Goal: Task Accomplishment & Management: Manage account settings

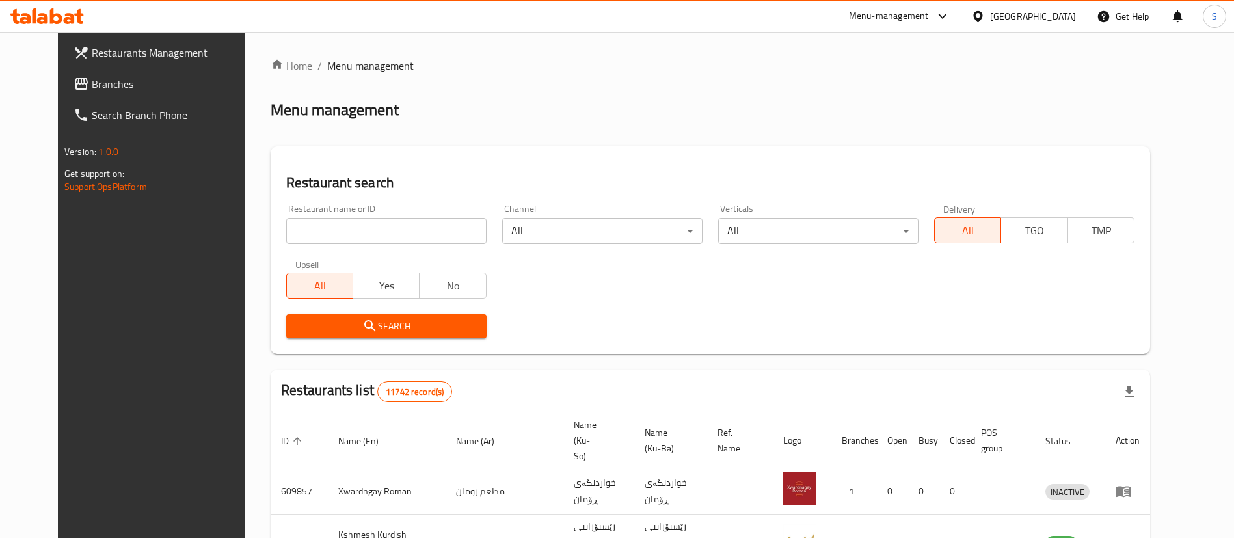
drag, startPoint x: 0, startPoint y: 0, endPoint x: 377, endPoint y: 228, distance: 440.9
click at [377, 228] on input "search" at bounding box center [386, 231] width 200 height 26
type input "aldimashqi"
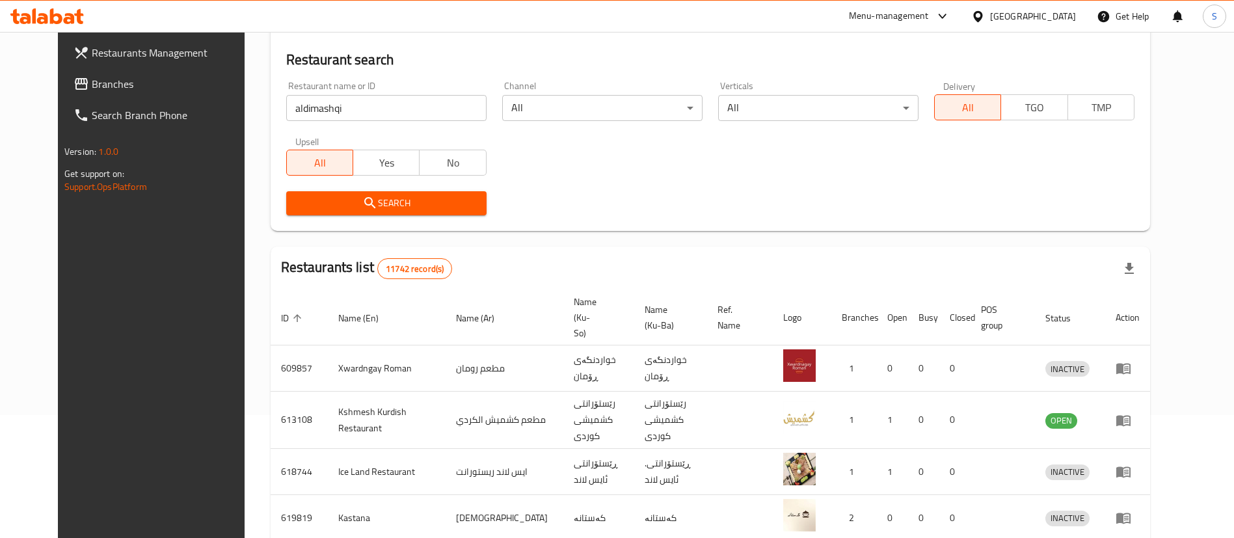
click at [342, 189] on div "Search" at bounding box center [386, 203] width 216 height 40
click at [354, 197] on span "Search" at bounding box center [386, 203] width 179 height 16
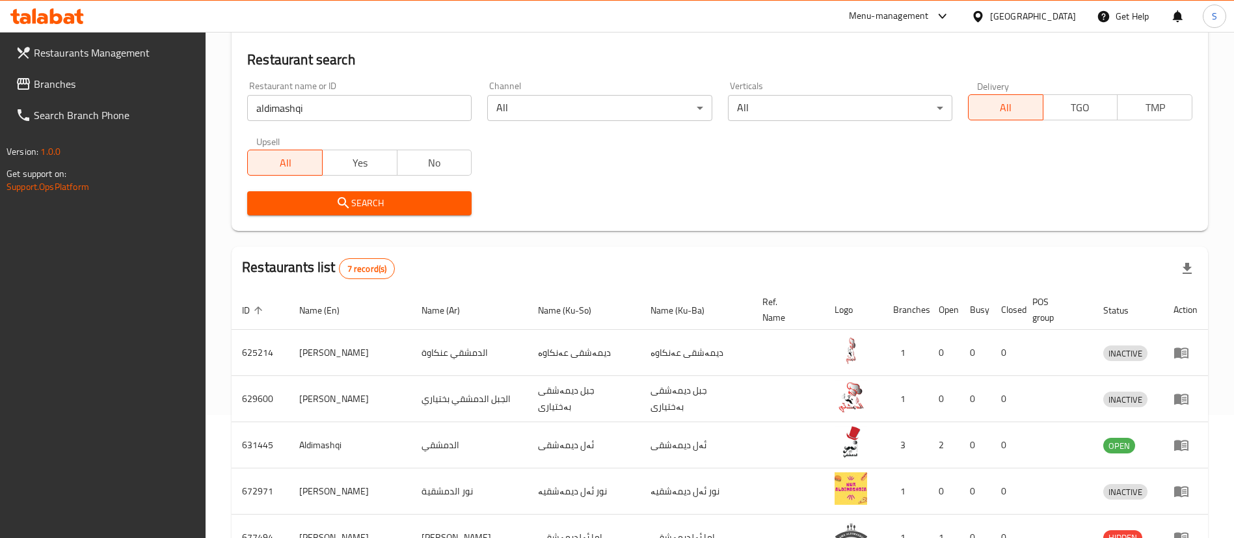
scroll to position [127, 0]
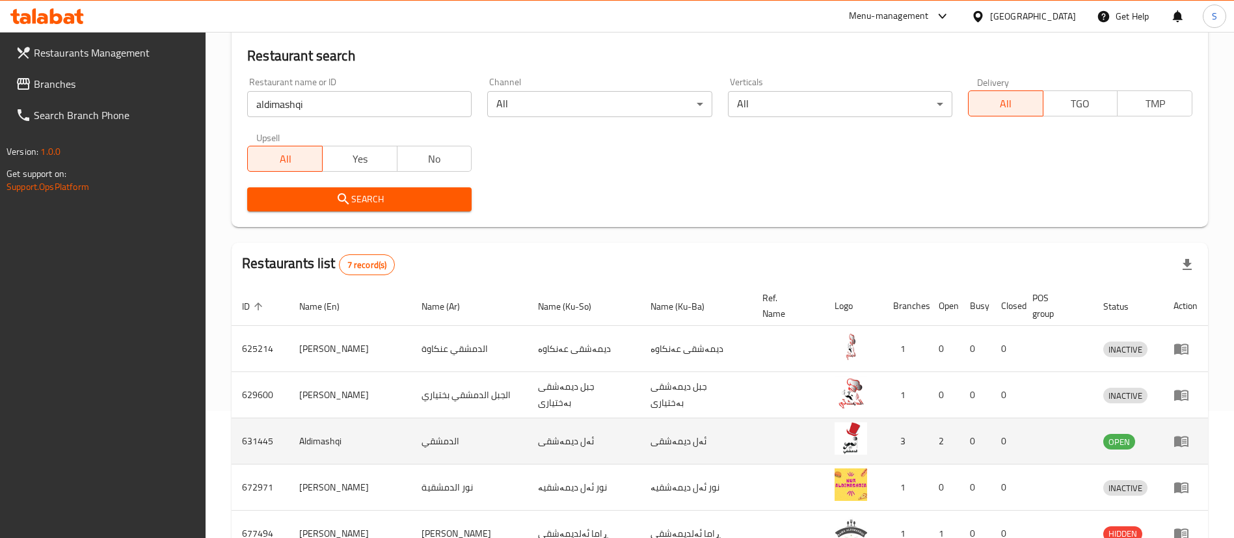
click at [1182, 440] on icon "enhanced table" at bounding box center [1181, 441] width 16 height 16
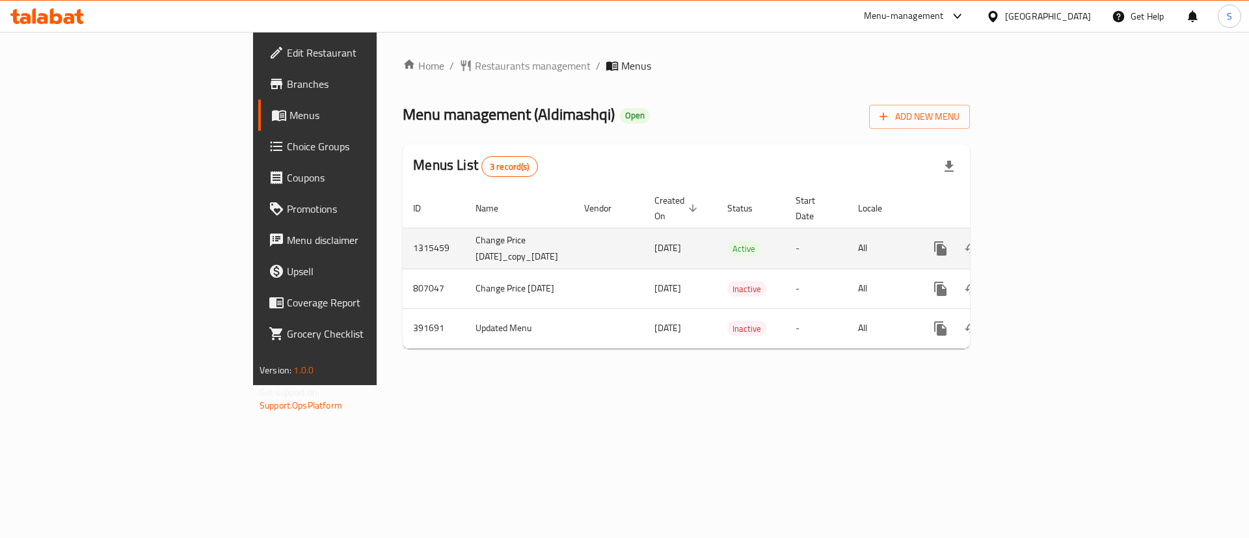
click at [1050, 233] on link "enhanced table" at bounding box center [1033, 248] width 31 height 31
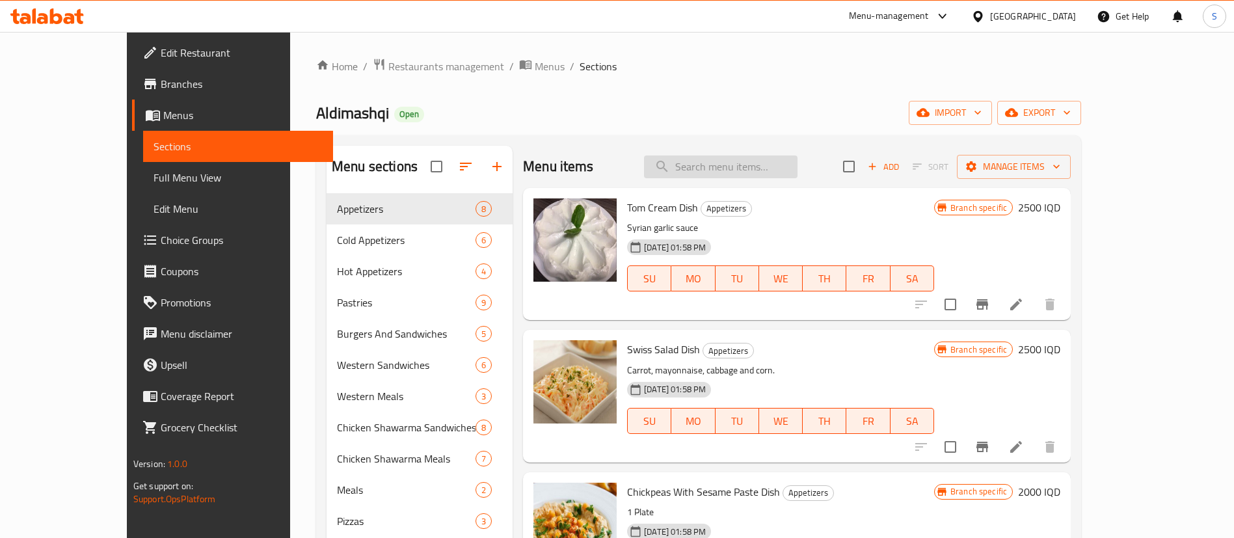
click at [743, 168] on input "search" at bounding box center [720, 166] width 153 height 23
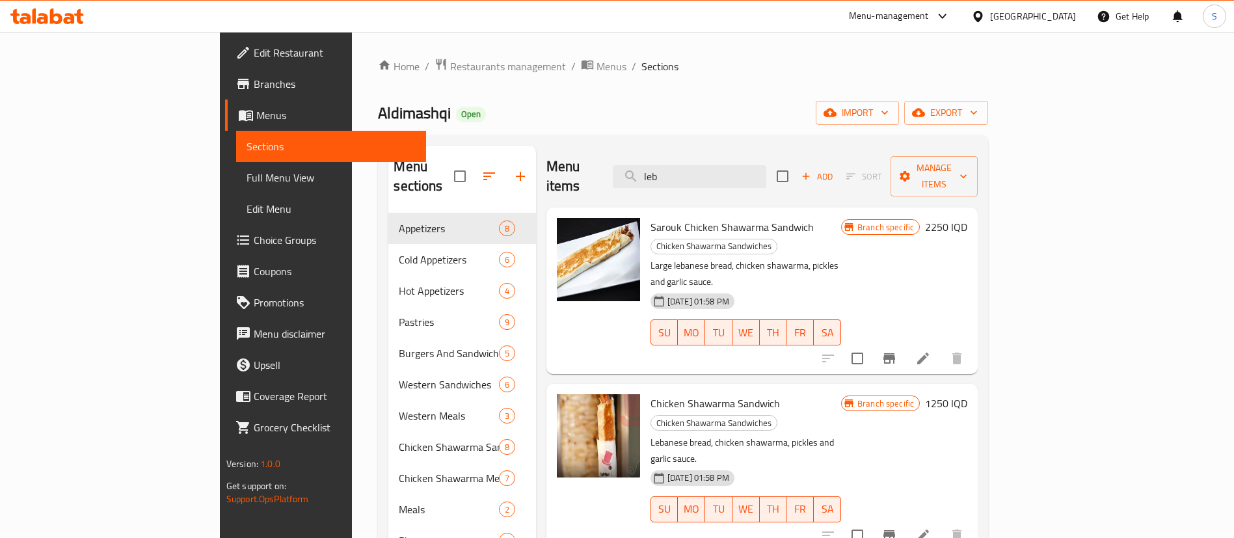
type input "leb"
click at [905, 343] on button "Branch-specific-item" at bounding box center [888, 358] width 31 height 31
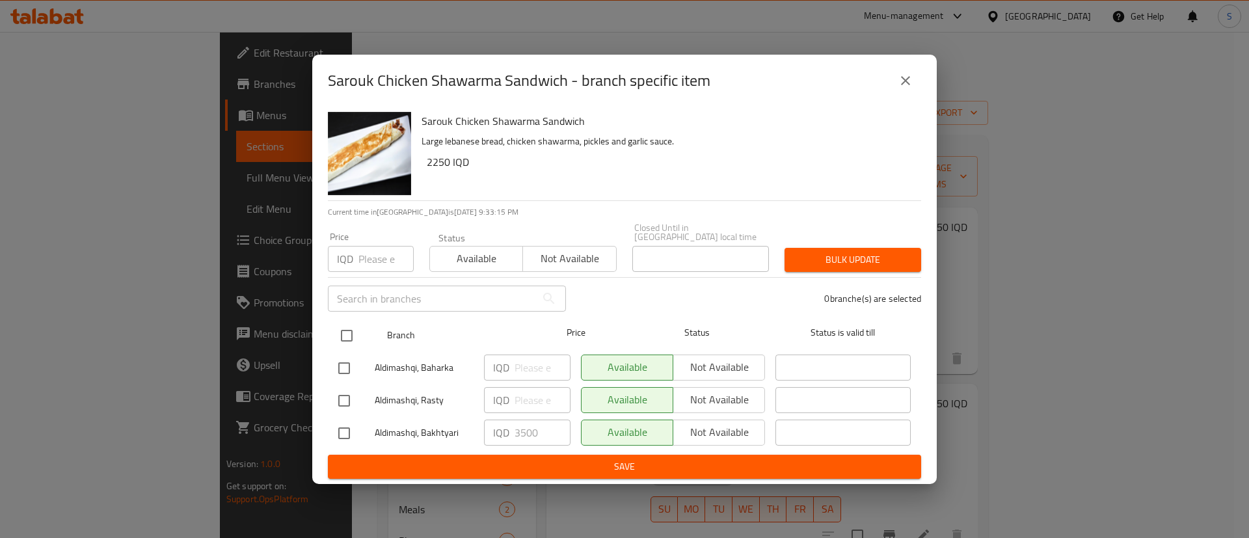
click at [343, 331] on input "checkbox" at bounding box center [346, 335] width 27 height 27
checkbox input "true"
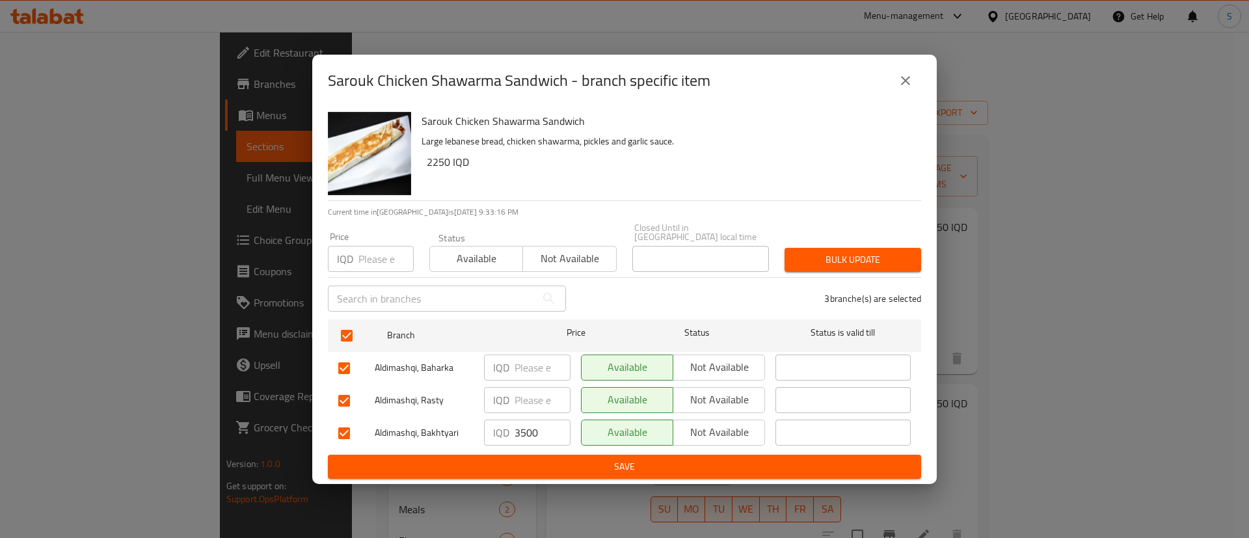
click at [518, 432] on input "3500" at bounding box center [542, 432] width 56 height 26
type input "2500"
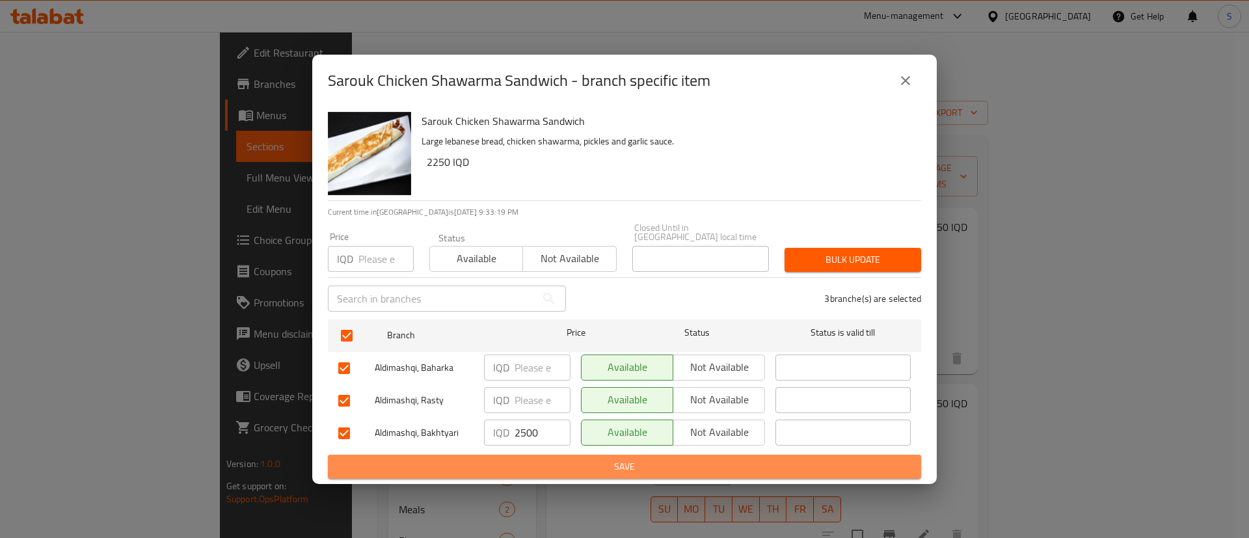
click at [596, 458] on span "Save" at bounding box center [624, 466] width 572 height 16
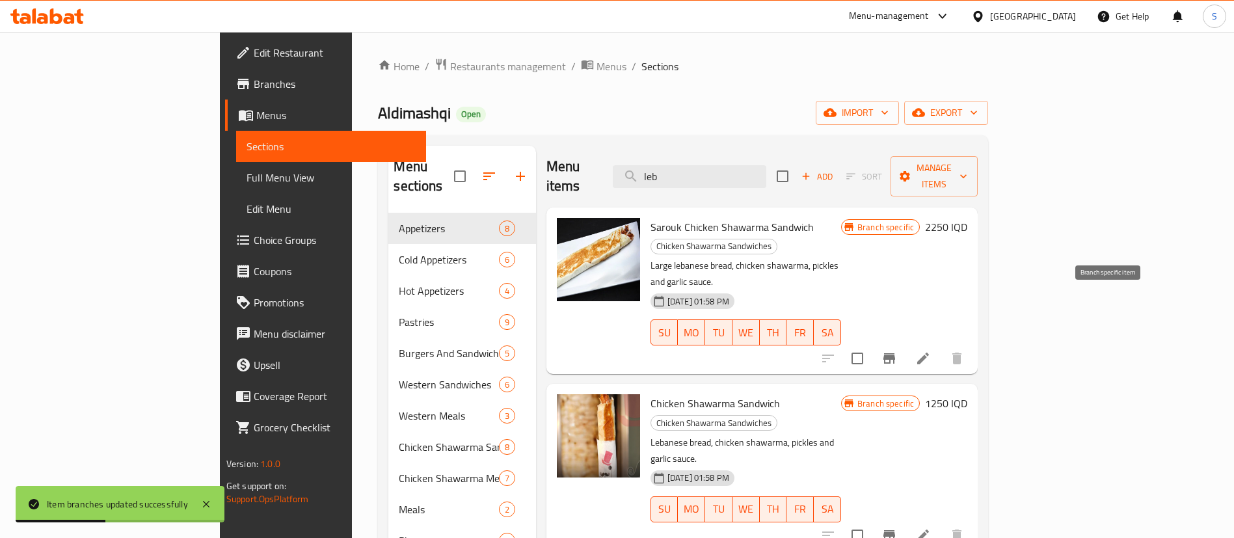
click at [897, 351] on icon "Branch-specific-item" at bounding box center [889, 359] width 16 height 16
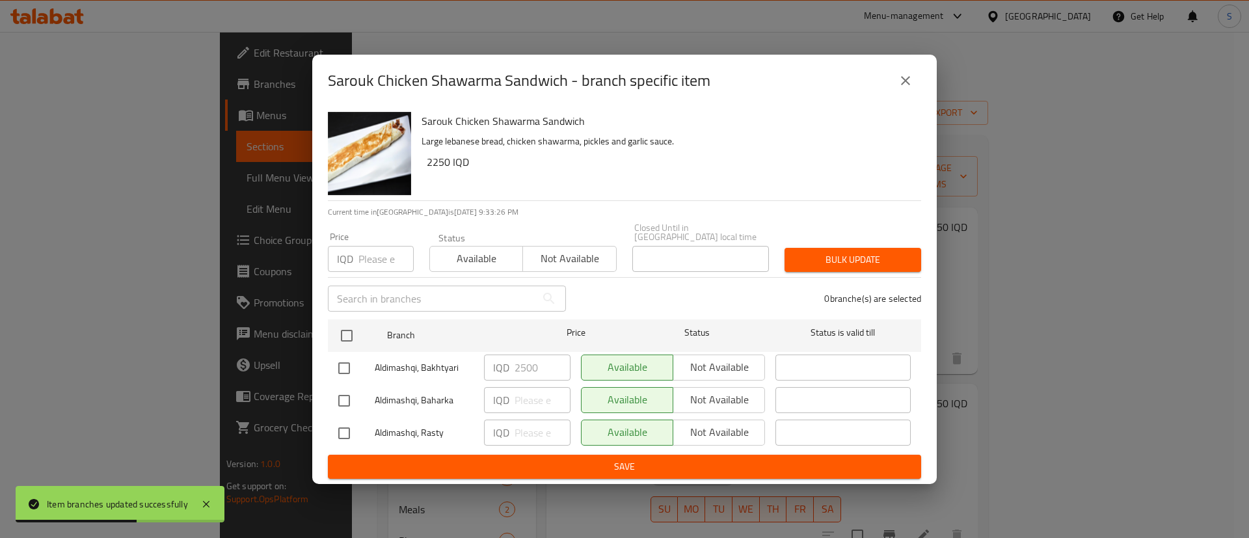
click at [903, 92] on button "close" at bounding box center [905, 80] width 31 height 31
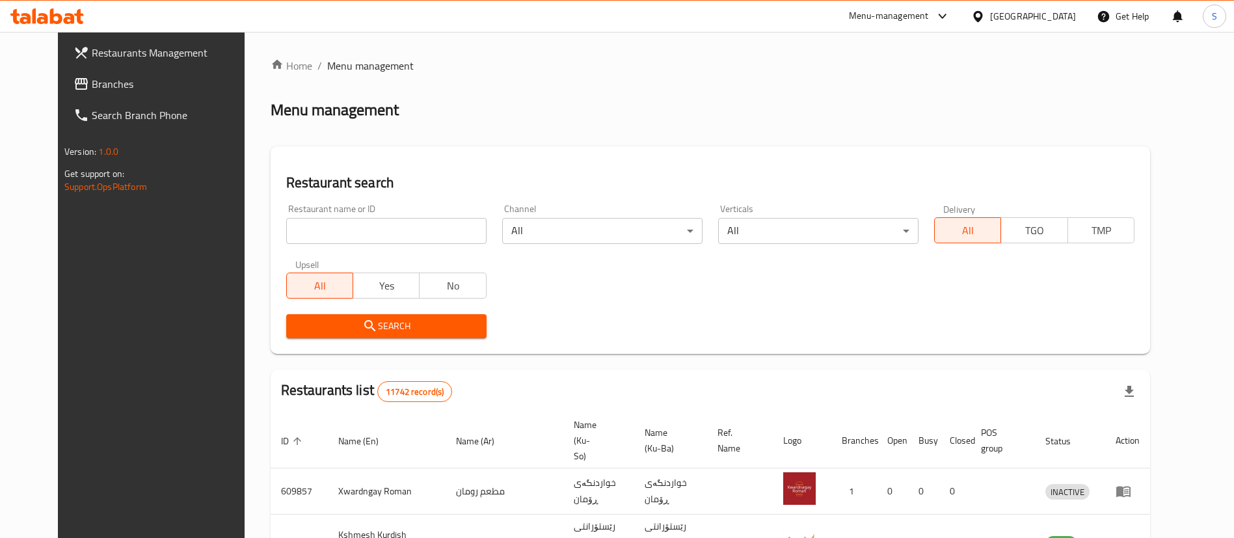
click at [369, 231] on input "search" at bounding box center [386, 231] width 200 height 26
click at [351, 231] on input "search" at bounding box center [386, 231] width 200 height 26
type input "aldimashqi"
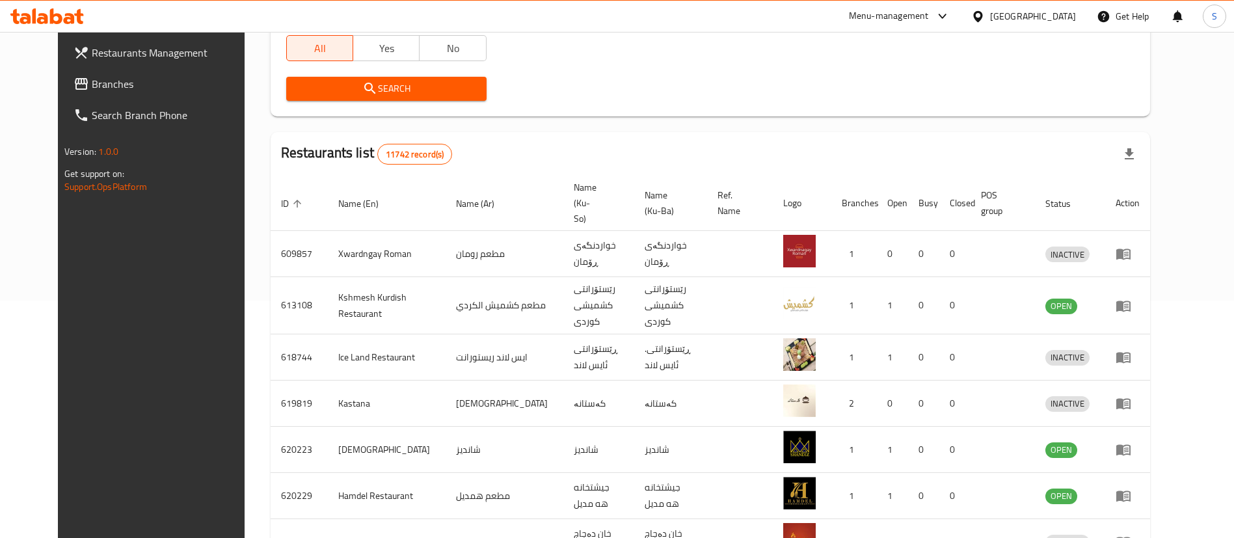
scroll to position [240, 0]
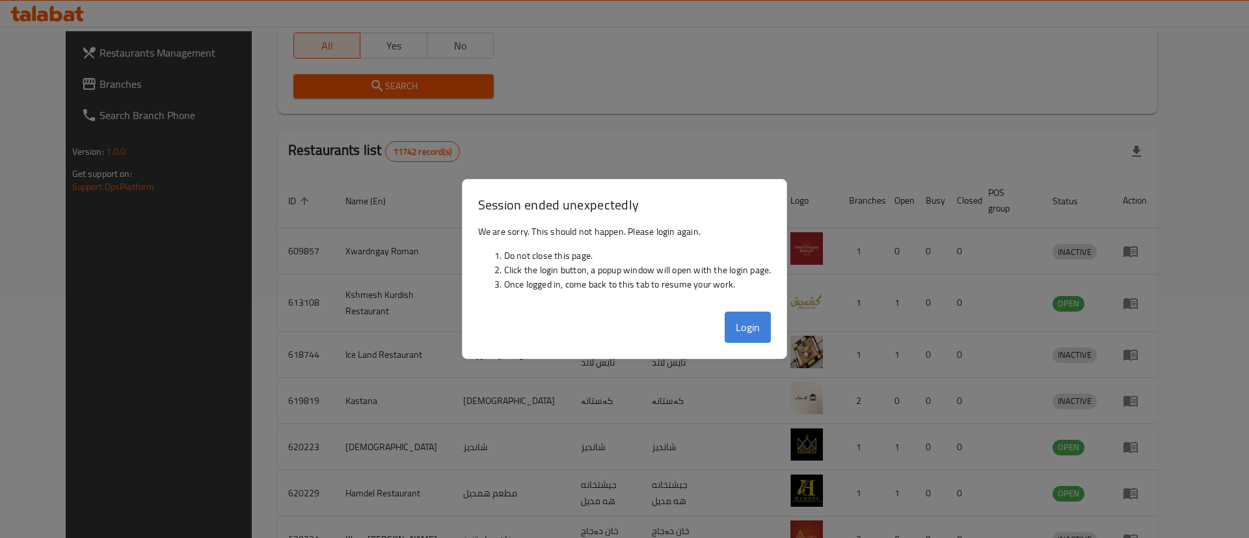
click at [750, 332] on button "Login" at bounding box center [747, 327] width 47 height 31
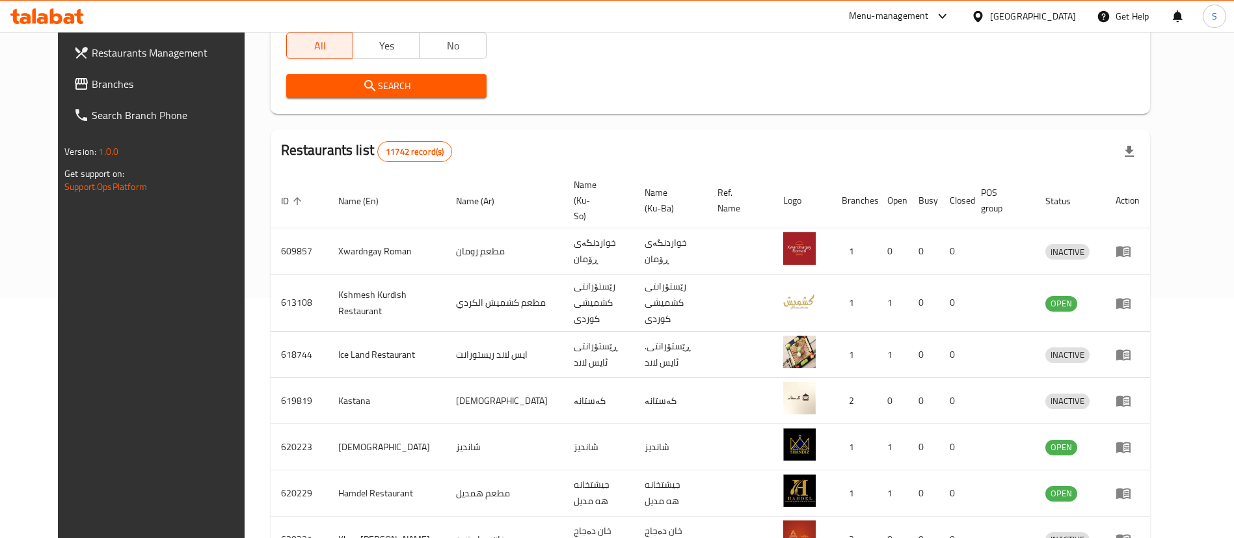
scroll to position [170, 0]
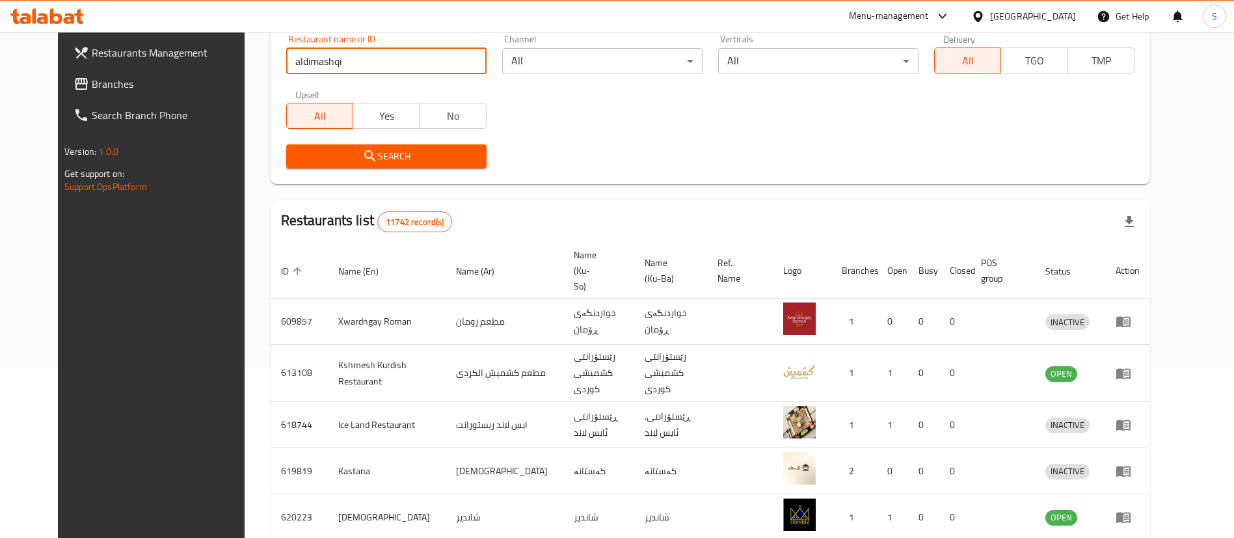
click at [350, 56] on input "aldimashqi" at bounding box center [386, 61] width 200 height 26
click at [380, 167] on button "Search" at bounding box center [386, 156] width 200 height 24
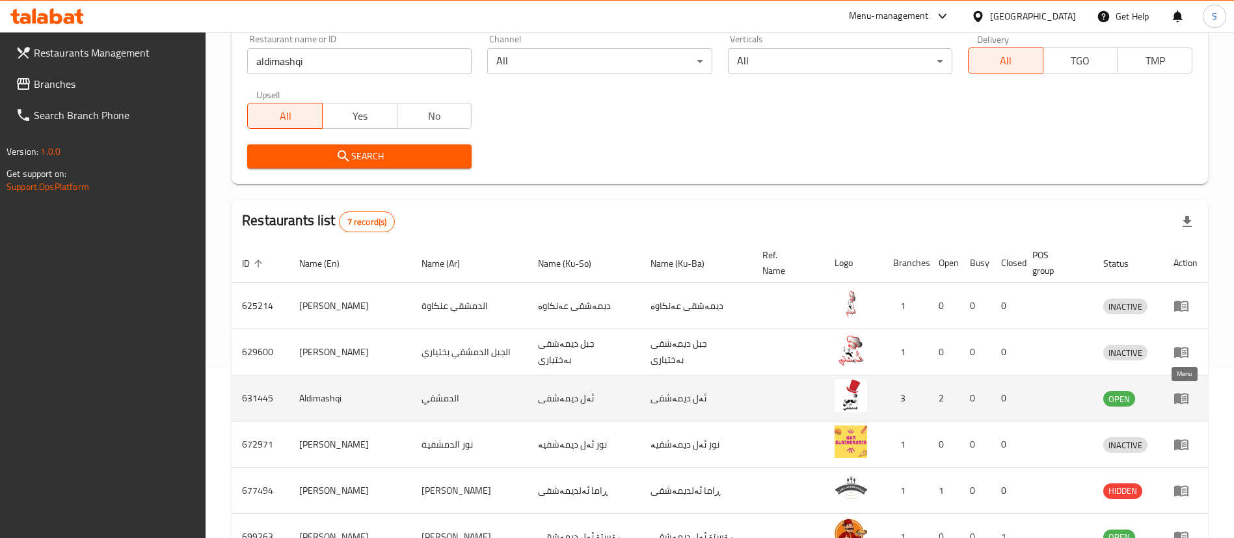
click at [1179, 390] on icon "enhanced table" at bounding box center [1181, 398] width 16 height 16
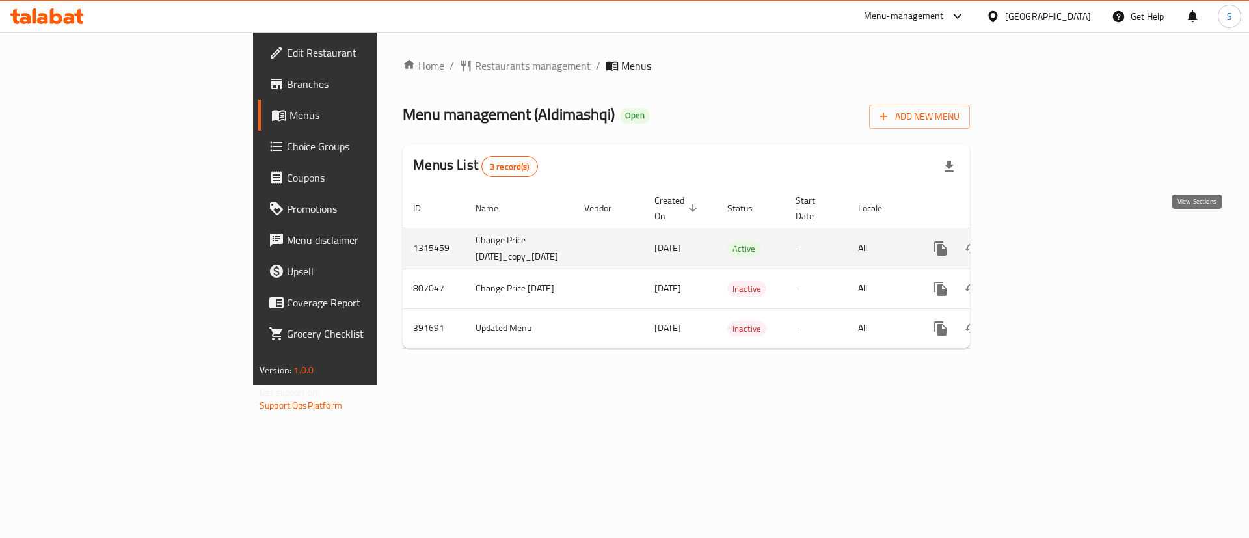
click at [1042, 241] on icon "enhanced table" at bounding box center [1034, 249] width 16 height 16
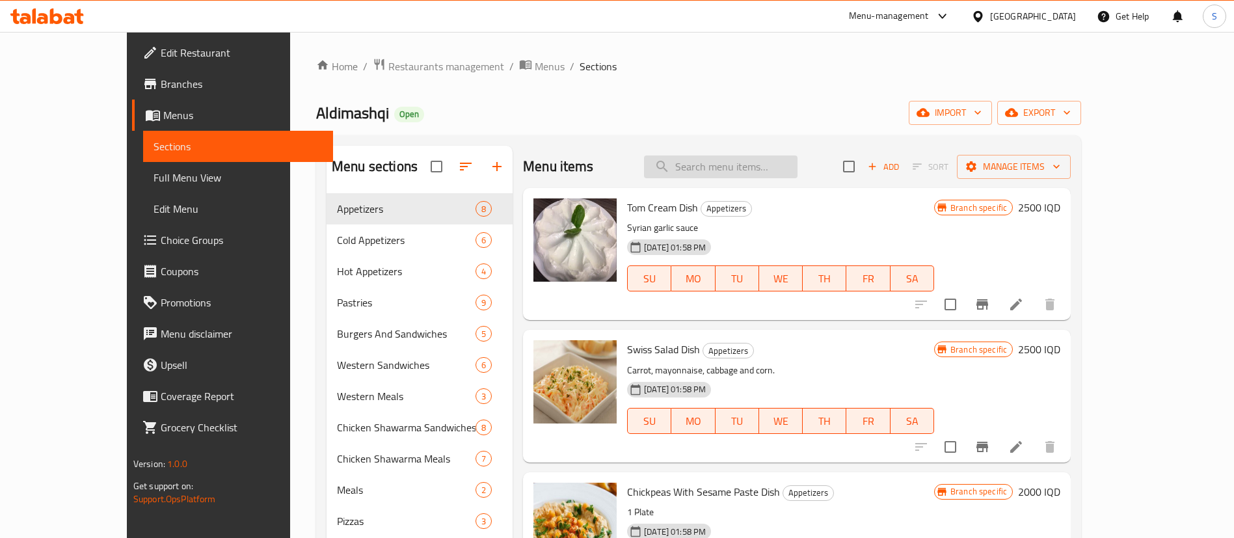
click at [737, 167] on input "search" at bounding box center [720, 166] width 153 height 23
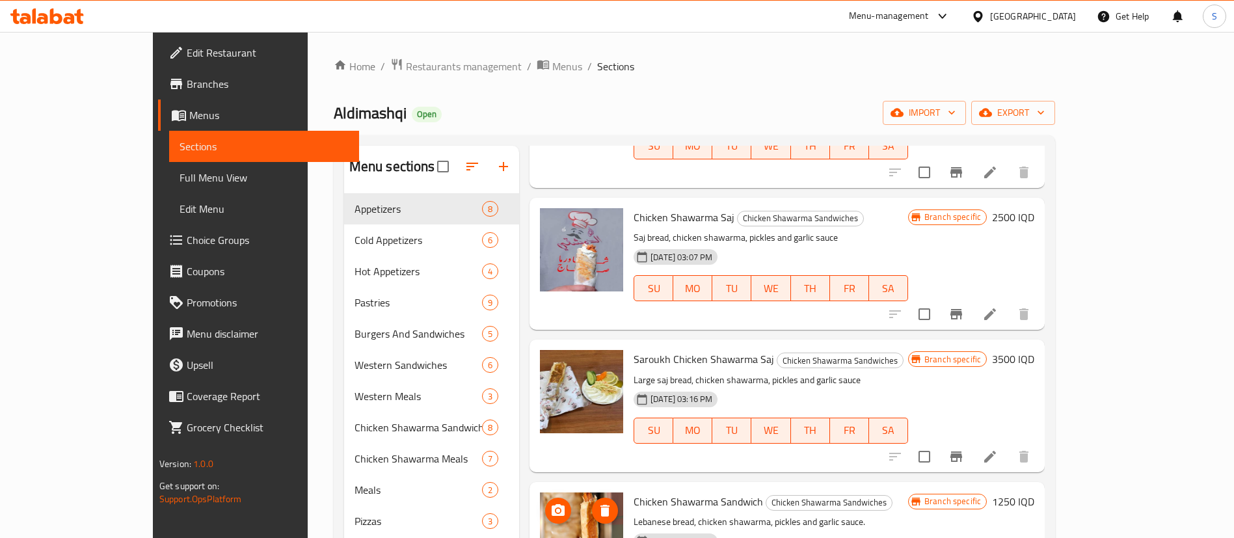
scroll to position [645, 0]
type input "shawarma"
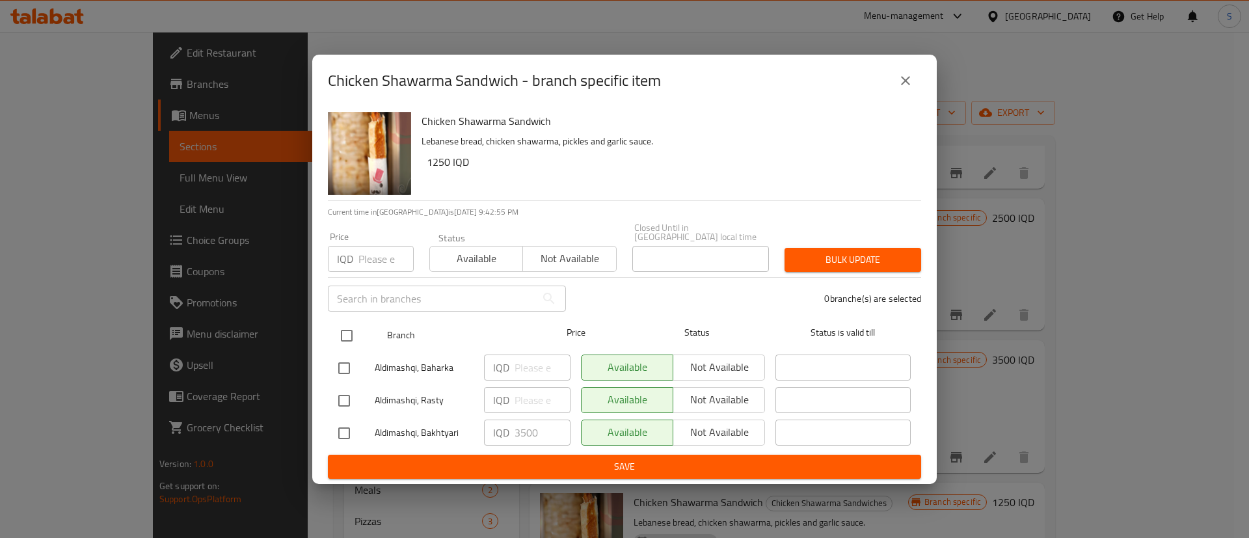
click at [344, 332] on input "checkbox" at bounding box center [346, 335] width 27 height 27
checkbox input "true"
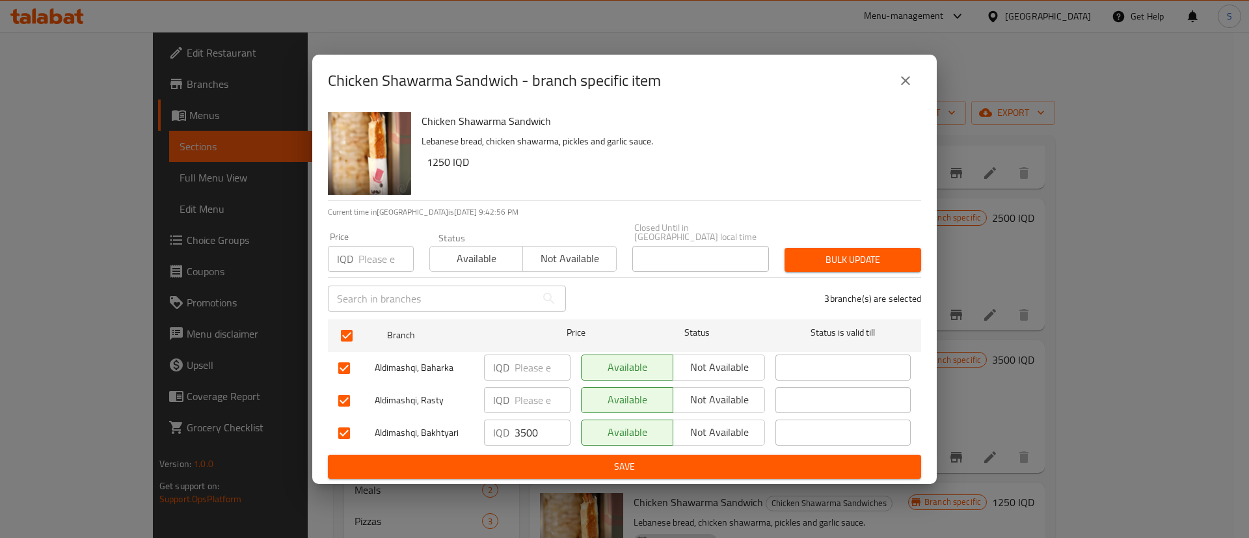
click at [521, 427] on input "3500" at bounding box center [542, 432] width 56 height 26
type input "2500"
click at [583, 459] on span "Save" at bounding box center [624, 466] width 572 height 16
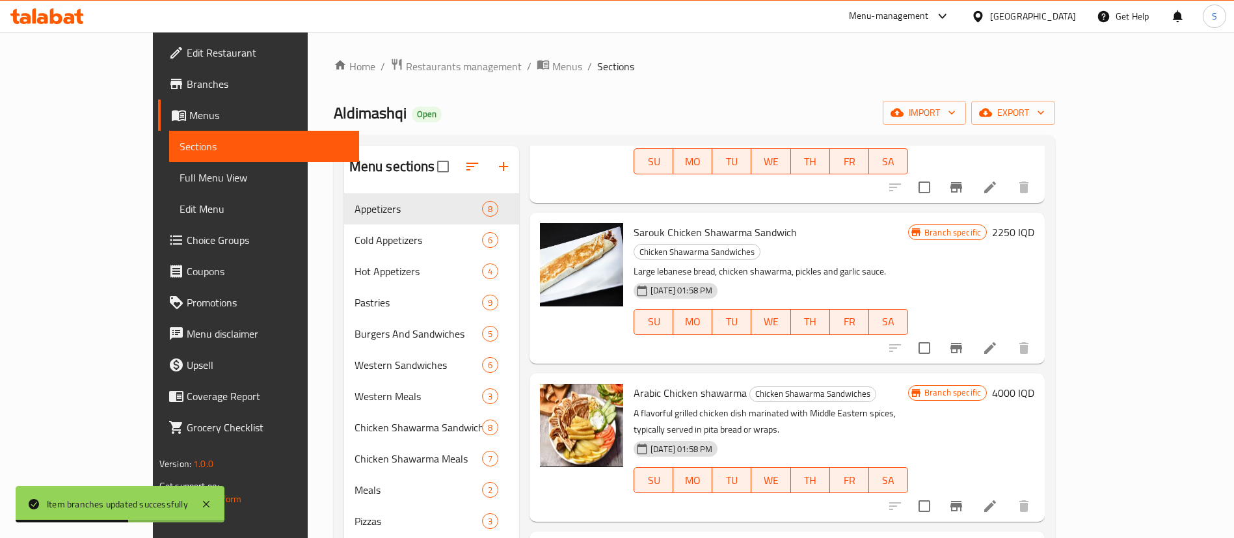
scroll to position [0, 0]
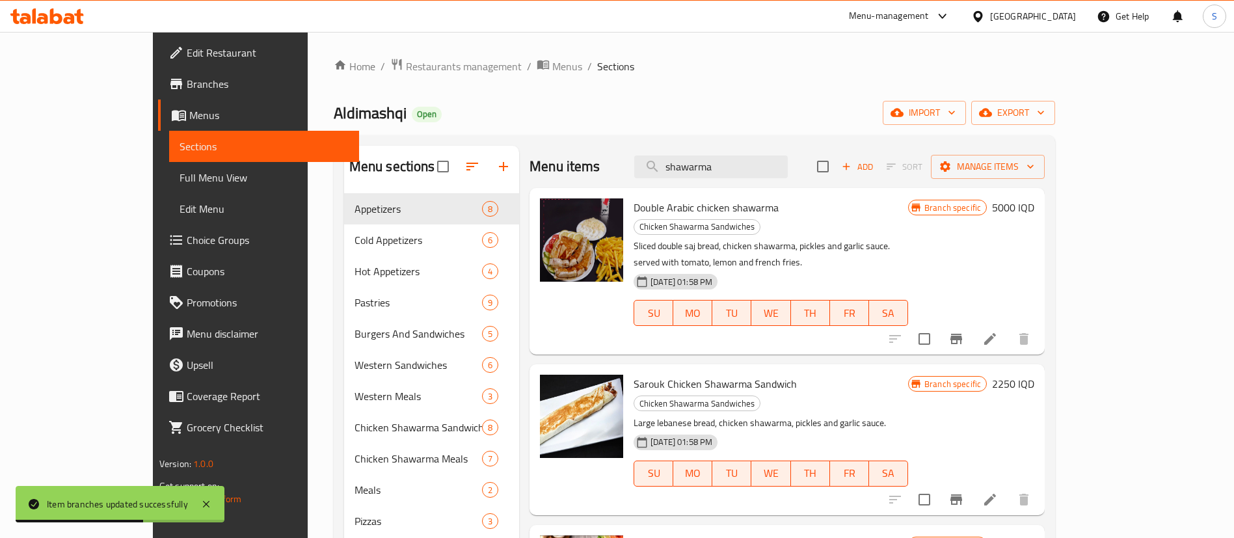
drag, startPoint x: 774, startPoint y: 168, endPoint x: 630, endPoint y: 152, distance: 145.4
click at [630, 152] on div "Menu items shawarma Add Sort Manage items" at bounding box center [786, 167] width 515 height 42
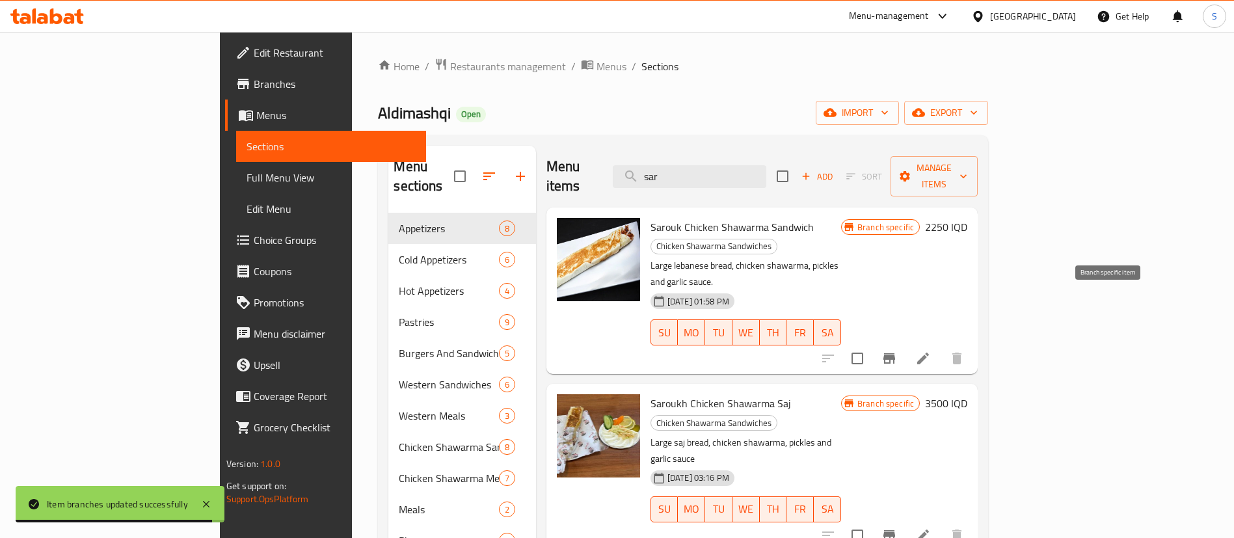
type input "sar"
click at [905, 343] on button "Branch-specific-item" at bounding box center [888, 358] width 31 height 31
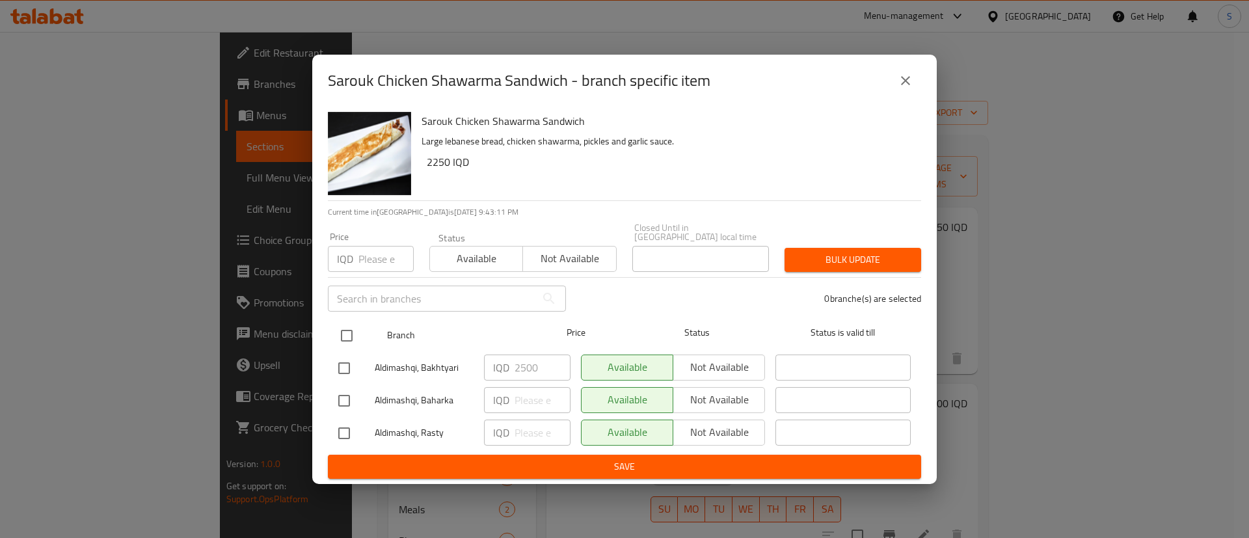
click at [343, 327] on input "checkbox" at bounding box center [346, 335] width 27 height 27
checkbox input "true"
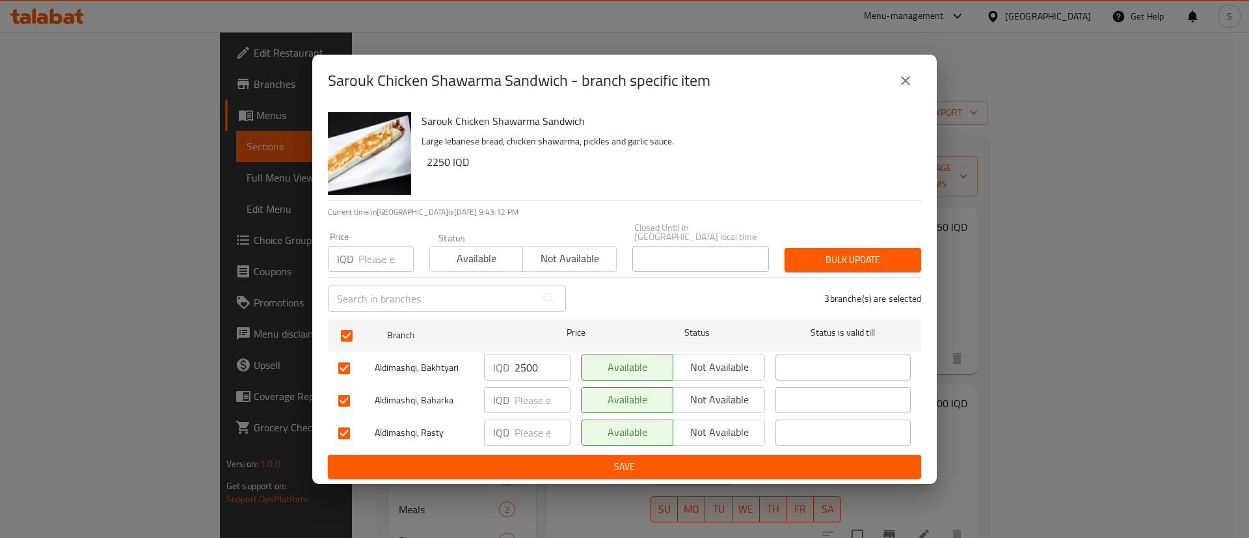
click at [518, 365] on input "2500" at bounding box center [542, 367] width 56 height 26
type input "3500"
click at [613, 467] on span "Save" at bounding box center [624, 466] width 572 height 16
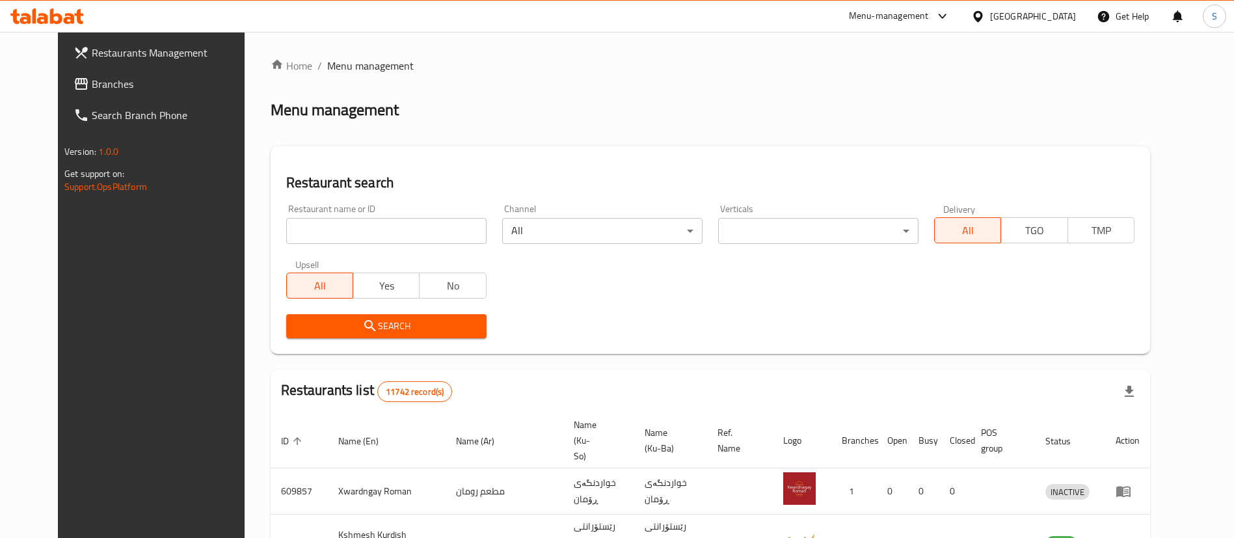
click at [358, 229] on input "search" at bounding box center [386, 231] width 200 height 26
type input "aldimashqi"
click at [399, 312] on div "Search" at bounding box center [386, 326] width 216 height 40
click at [406, 325] on span "Search" at bounding box center [386, 326] width 179 height 16
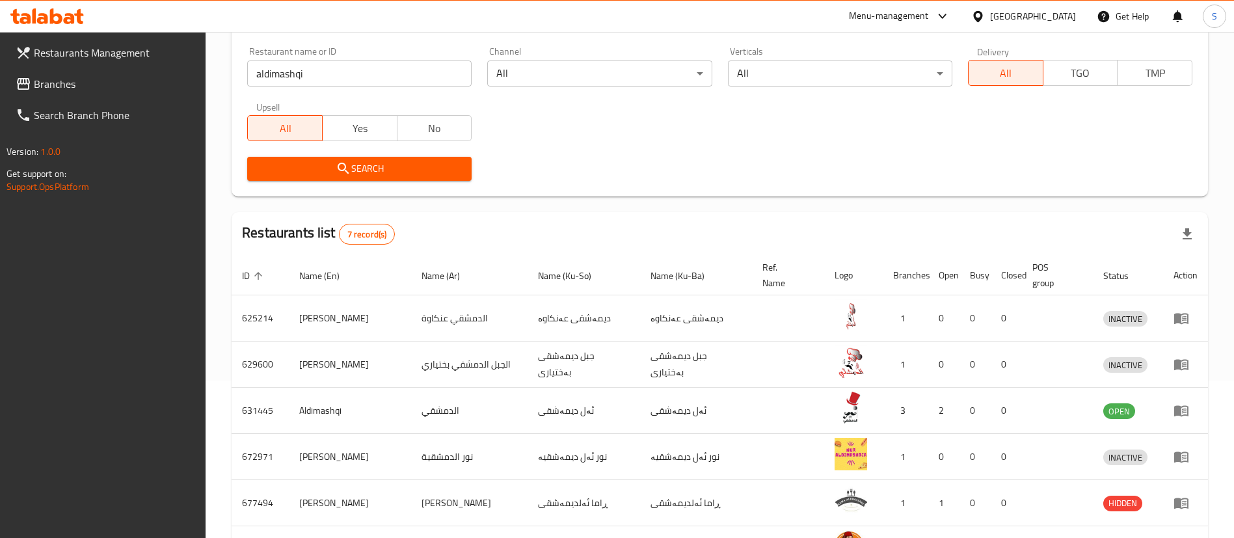
scroll to position [165, 0]
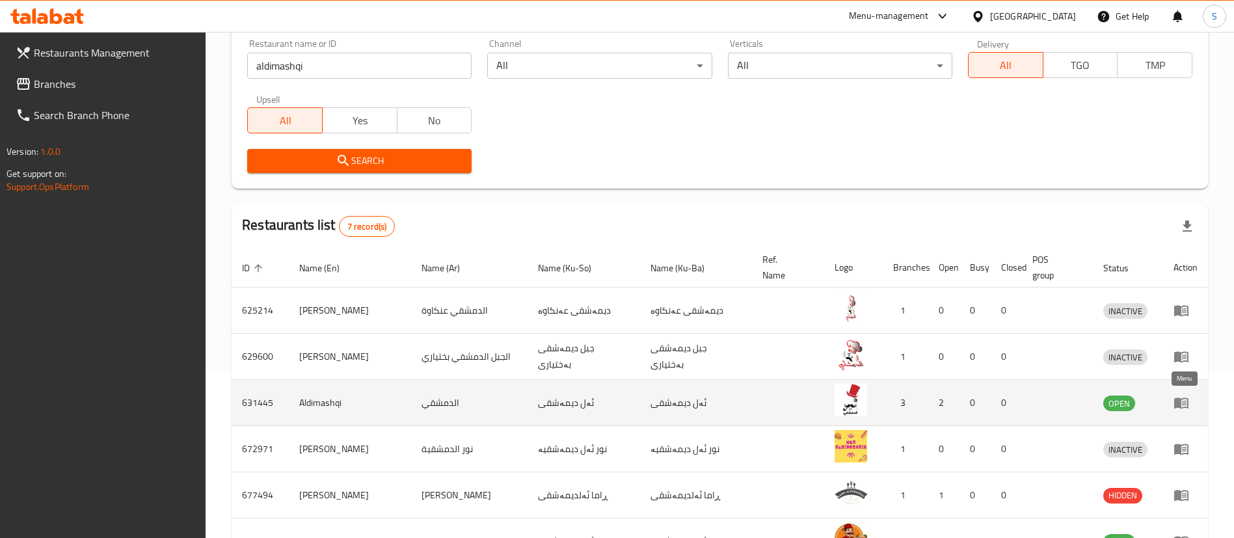
click at [1181, 404] on icon "enhanced table" at bounding box center [1181, 403] width 16 height 16
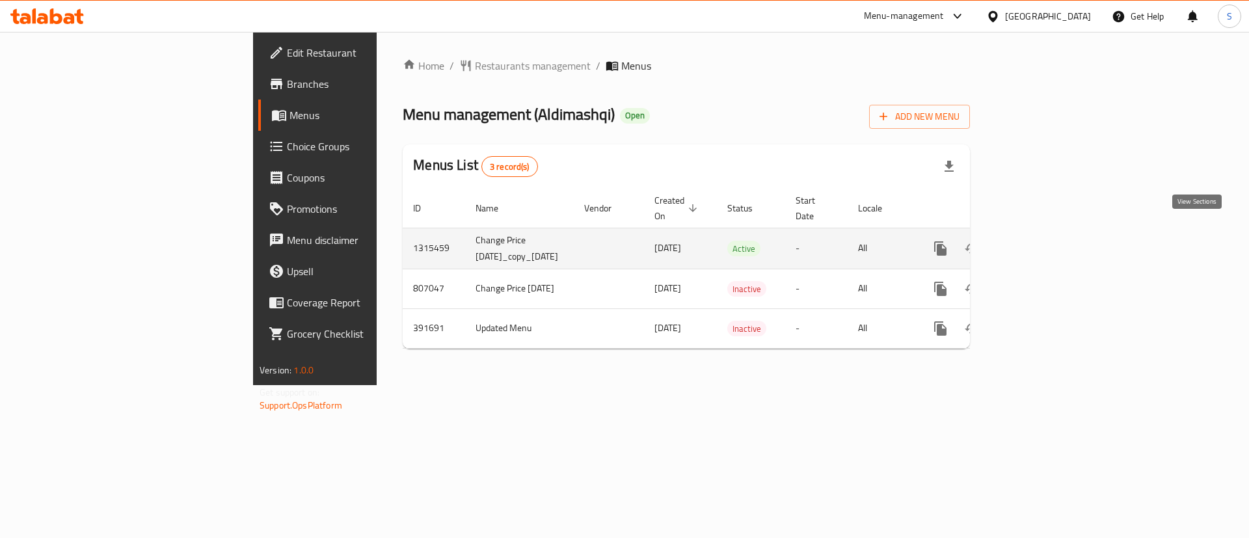
click at [1040, 243] on icon "enhanced table" at bounding box center [1034, 249] width 12 height 12
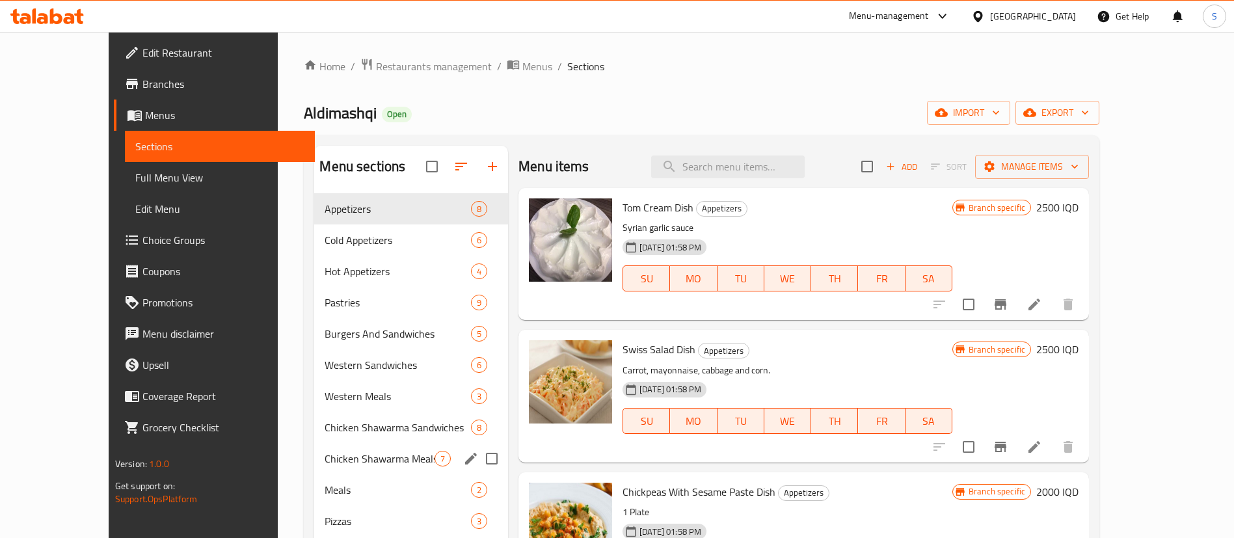
scroll to position [182, 0]
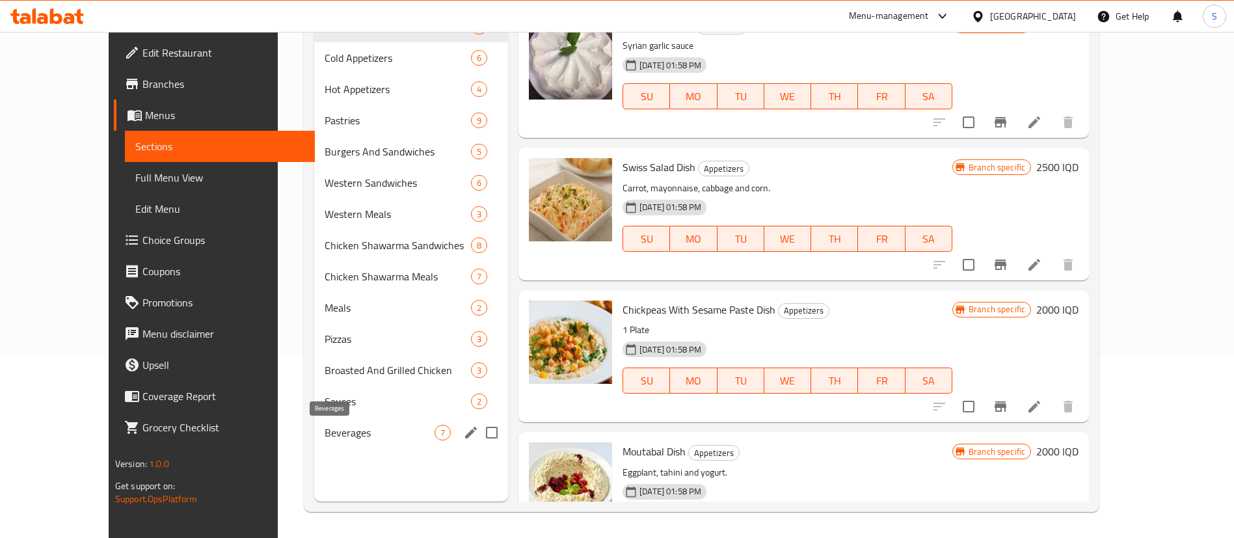
click at [325, 427] on span "Beverages" at bounding box center [380, 433] width 110 height 16
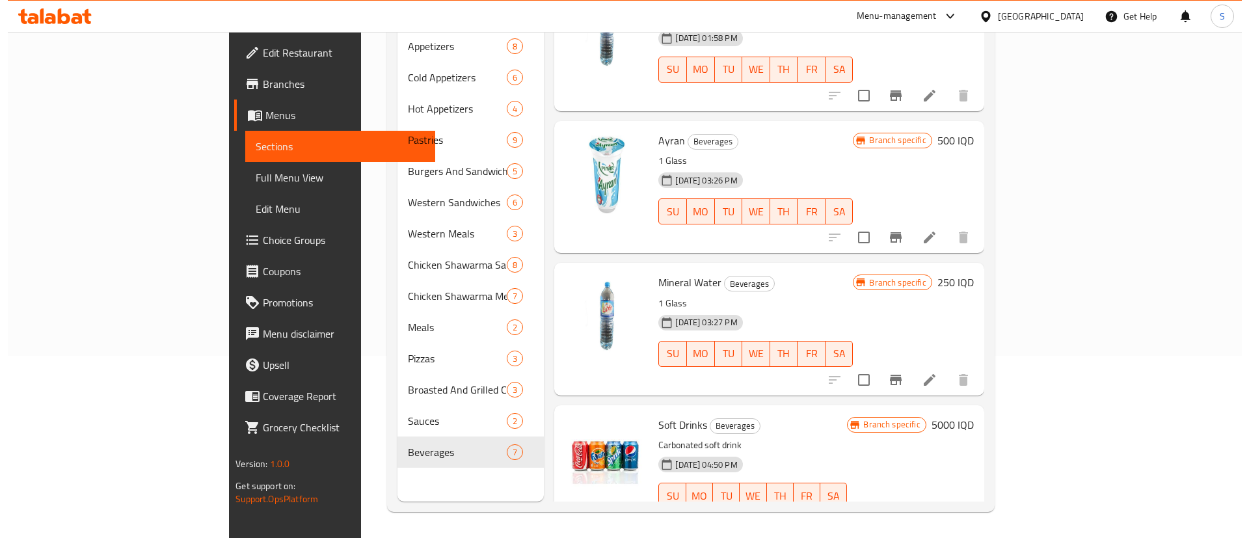
scroll to position [488, 0]
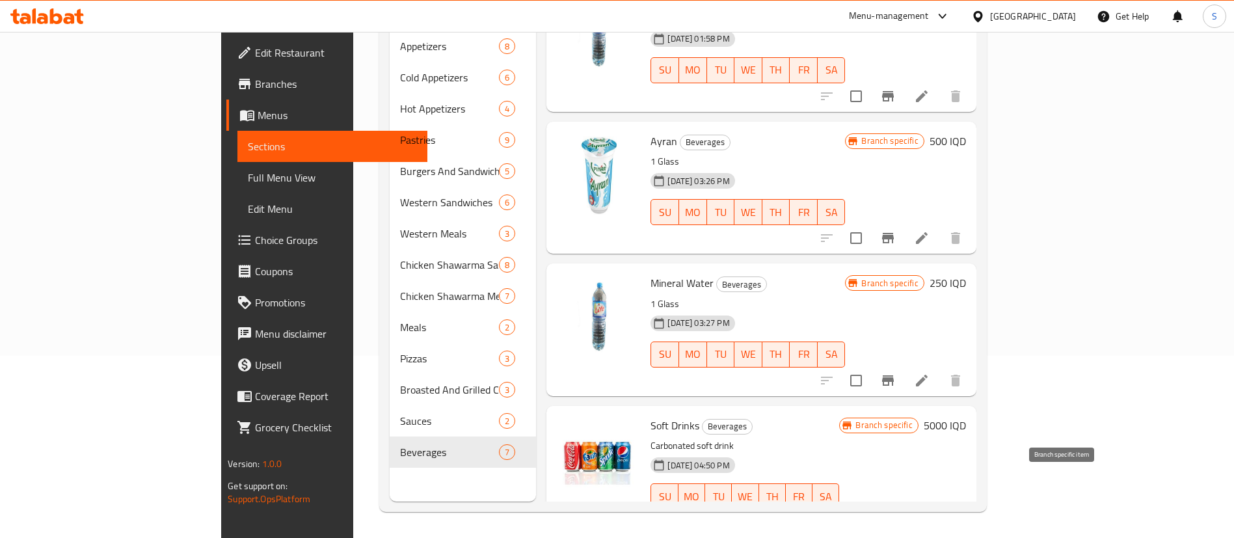
click at [862, 517] on icon "Branch-specific-item" at bounding box center [857, 522] width 12 height 10
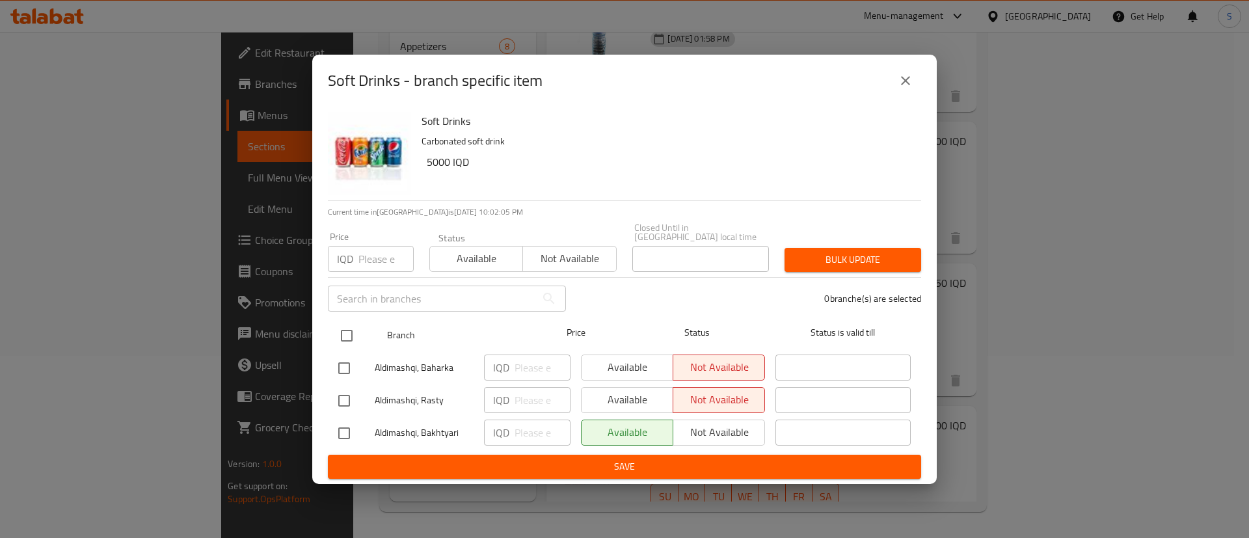
click at [338, 322] on input "checkbox" at bounding box center [346, 335] width 27 height 27
checkbox input "true"
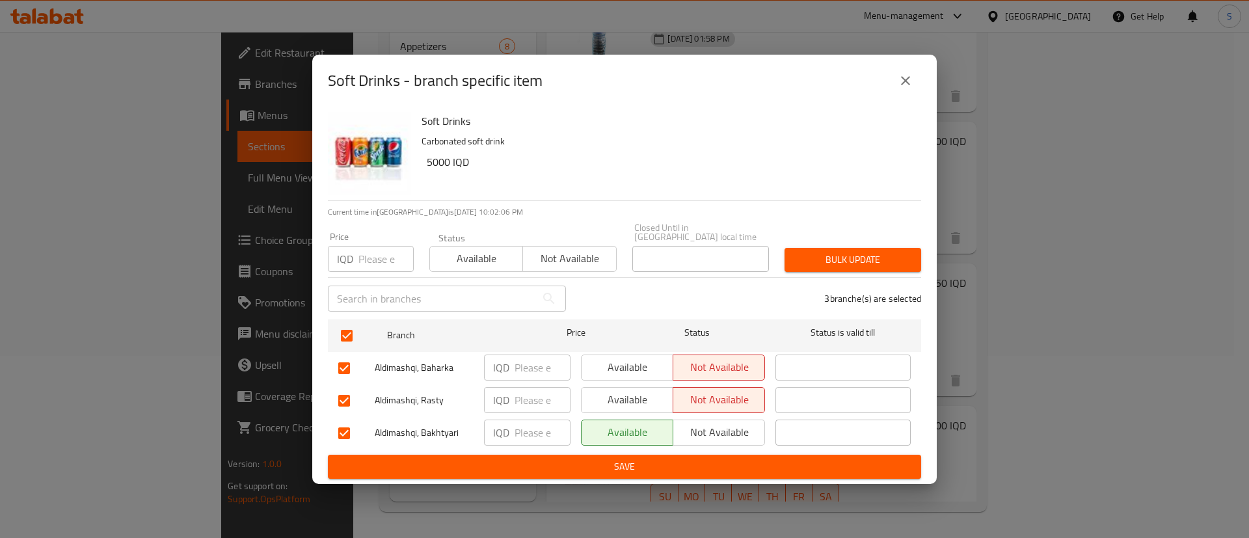
click at [511, 432] on div "IQD ​" at bounding box center [527, 432] width 86 height 26
type input "500"
click at [599, 458] on span "Save" at bounding box center [624, 466] width 572 height 16
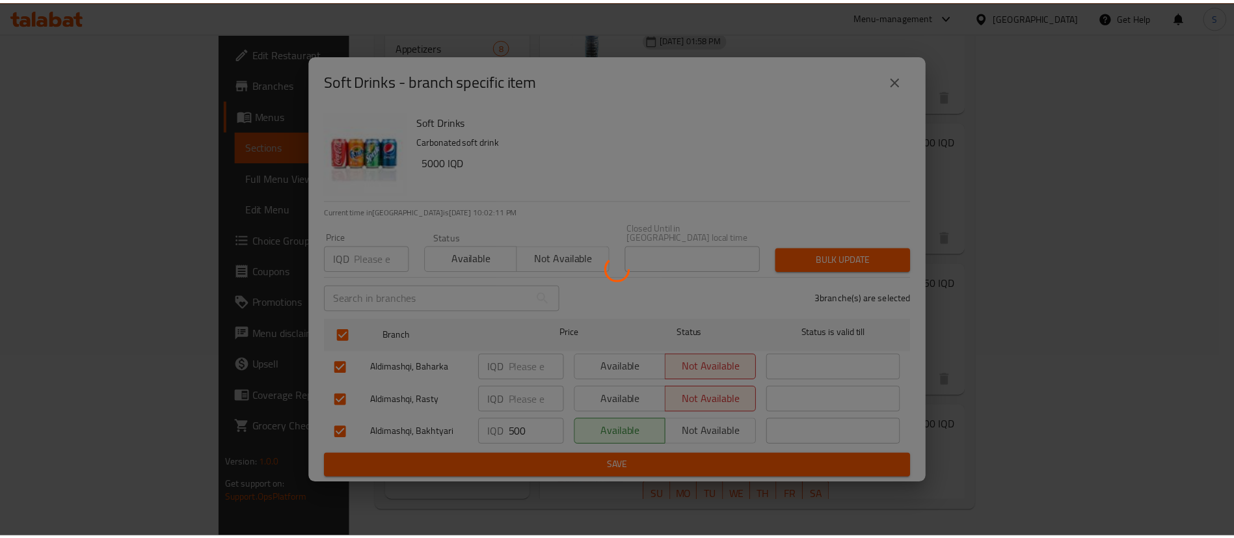
scroll to position [489, 0]
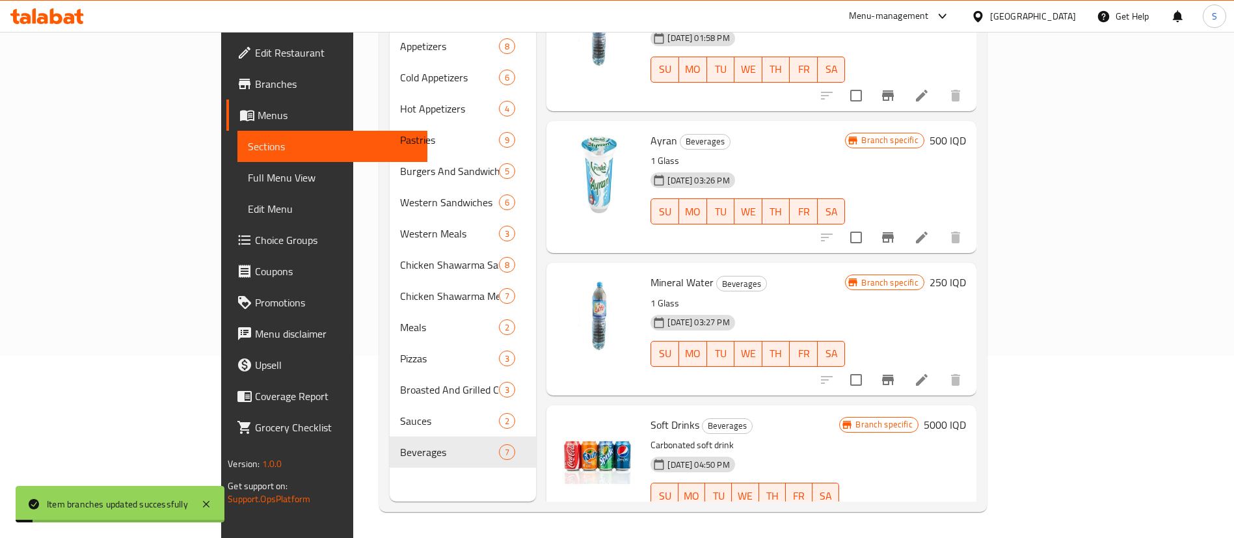
click at [966, 416] on h6 "5000 IQD" at bounding box center [944, 425] width 42 height 18
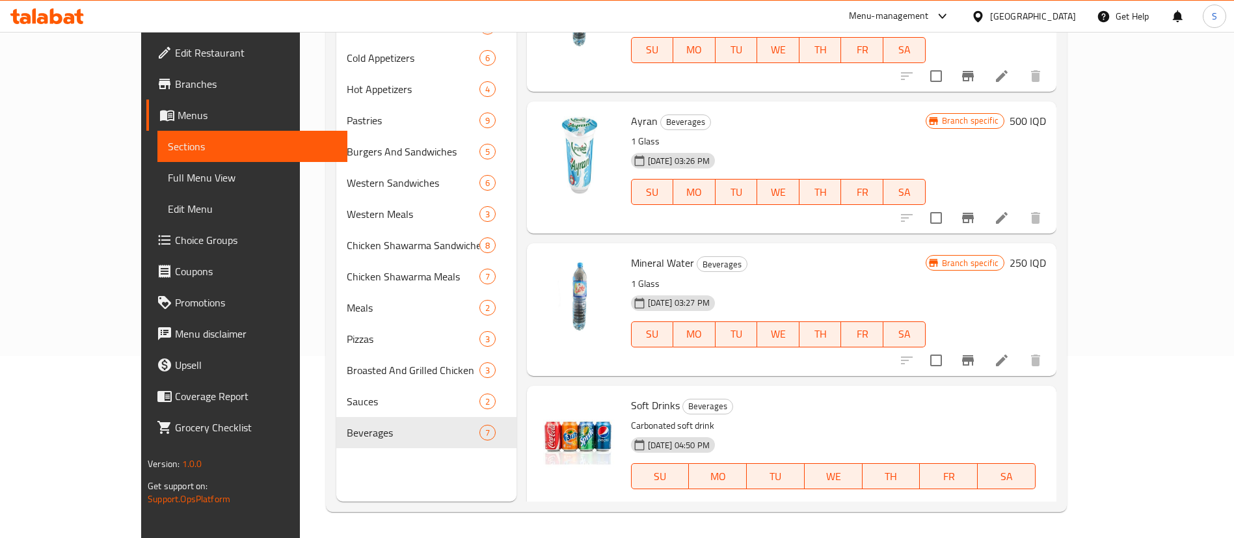
click at [869, 509] on input "5000" at bounding box center [806, 522] width 126 height 26
type input "500"
click at [929, 507] on button "ok" at bounding box center [914, 521] width 29 height 29
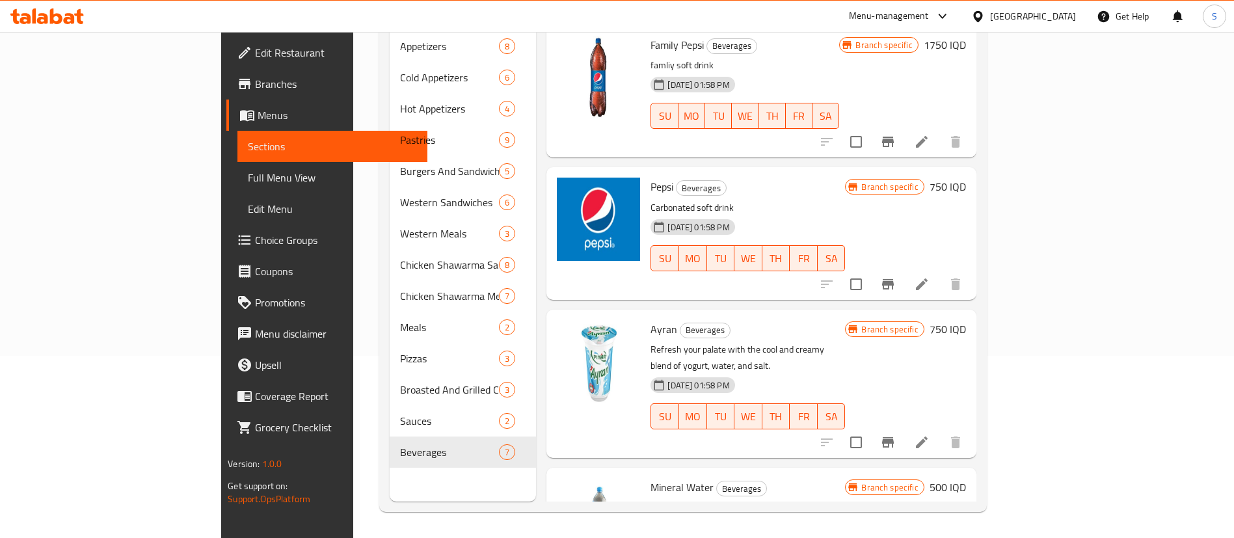
scroll to position [0, 0]
